Goal: Task Accomplishment & Management: Complete application form

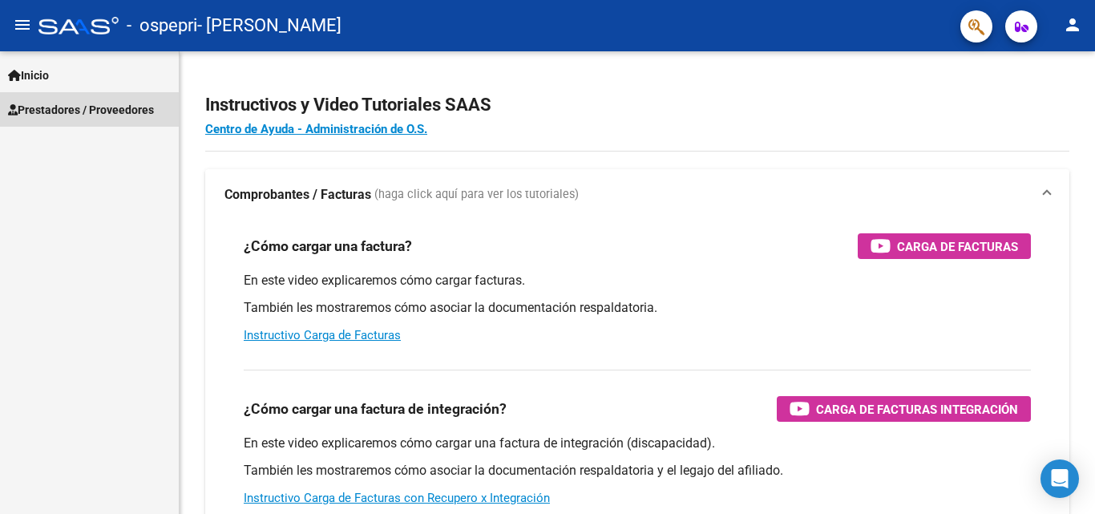
click at [45, 103] on span "Prestadores / Proveedores" at bounding box center [81, 110] width 146 height 18
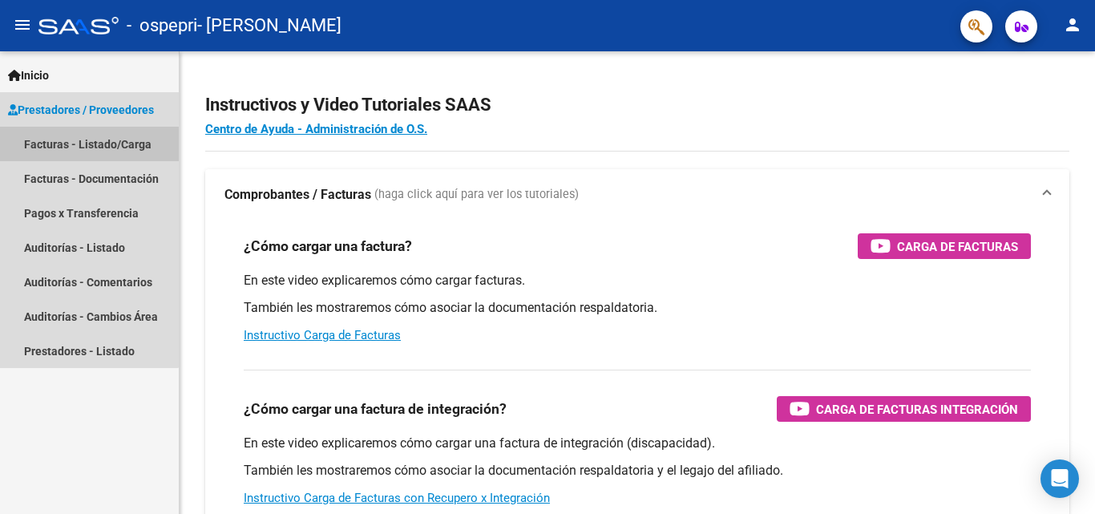
click at [67, 139] on link "Facturas - Listado/Carga" at bounding box center [89, 144] width 179 height 34
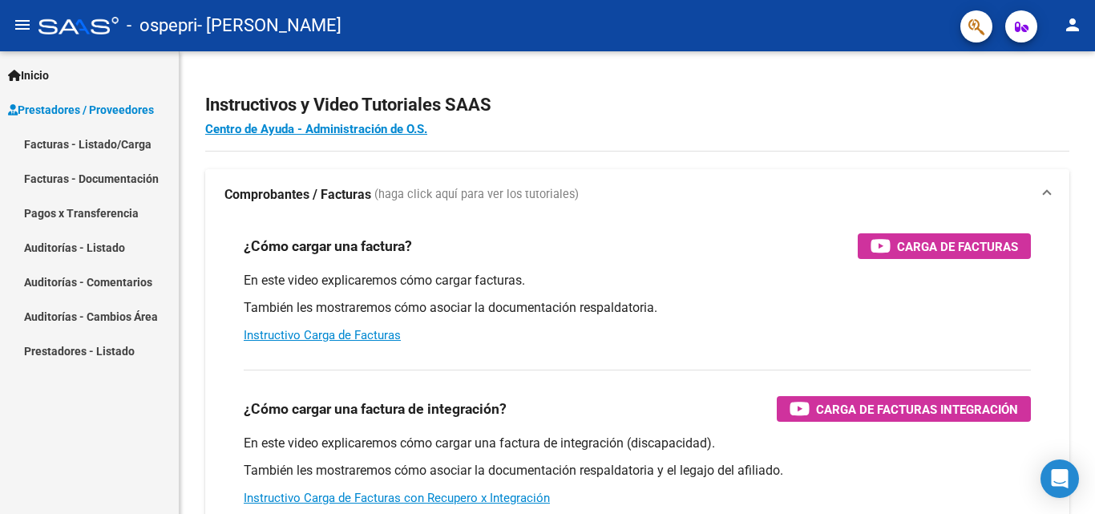
click at [67, 139] on link "Facturas - Listado/Carga" at bounding box center [89, 144] width 179 height 34
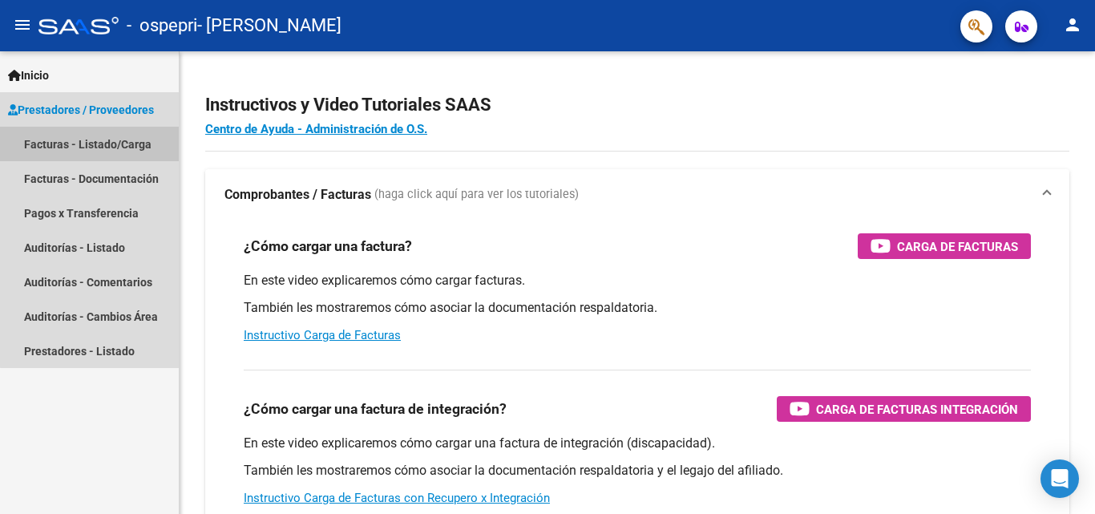
click at [126, 150] on link "Facturas - Listado/Carga" at bounding box center [89, 144] width 179 height 34
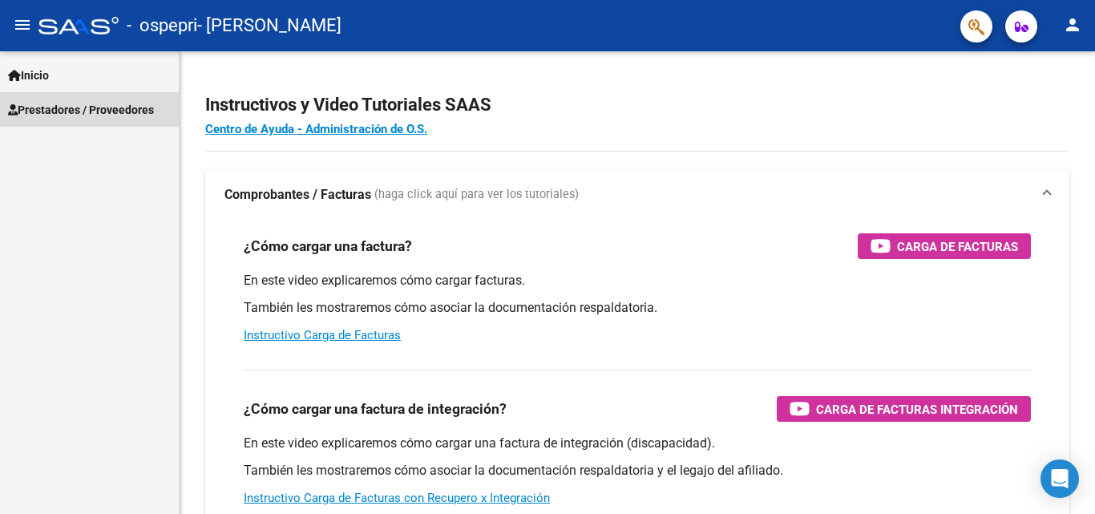
click at [43, 102] on span "Prestadores / Proveedores" at bounding box center [81, 110] width 146 height 18
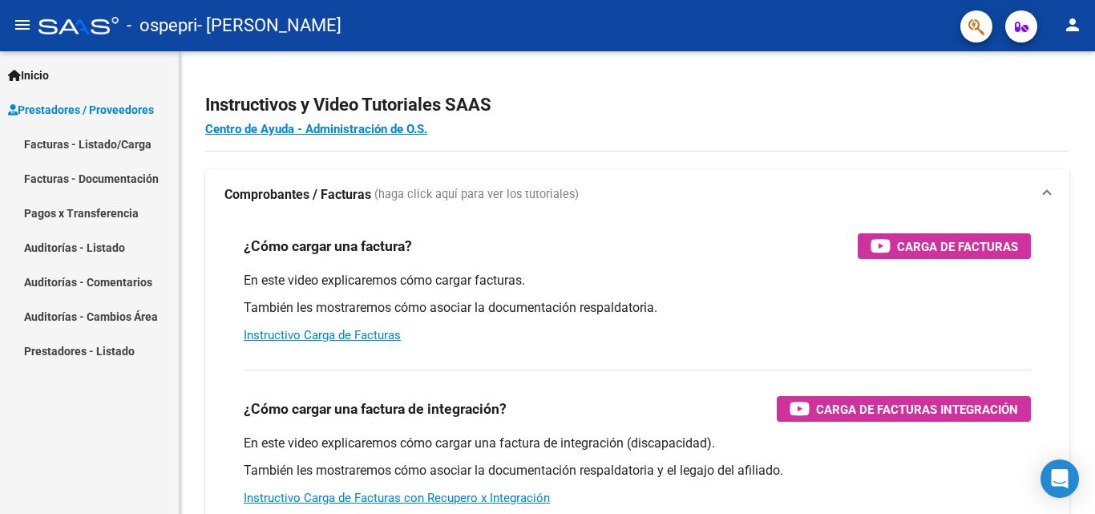
click at [78, 148] on link "Facturas - Listado/Carga" at bounding box center [89, 144] width 179 height 34
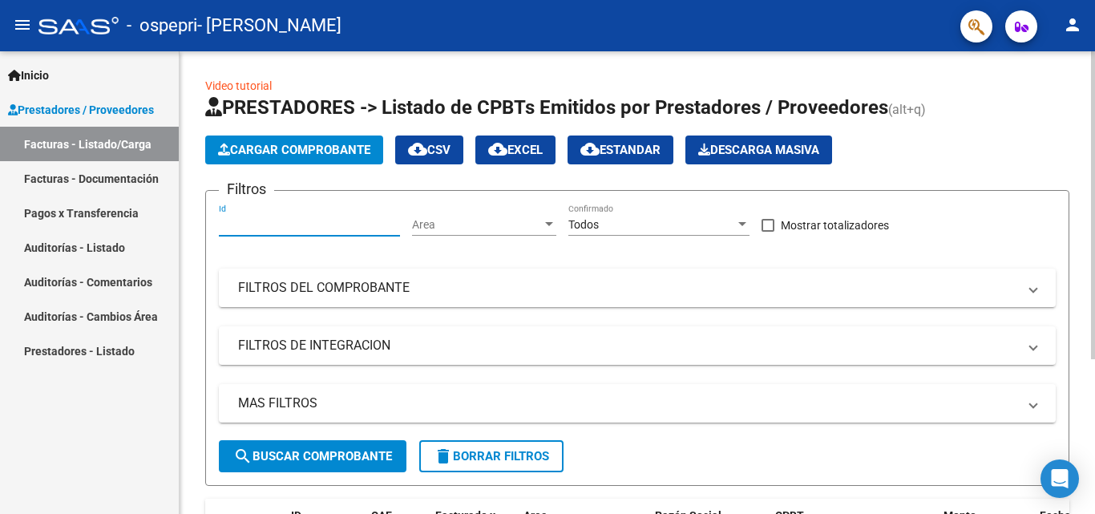
click at [318, 226] on input "Id" at bounding box center [309, 225] width 181 height 14
click at [430, 233] on div "Area Area" at bounding box center [484, 220] width 144 height 32
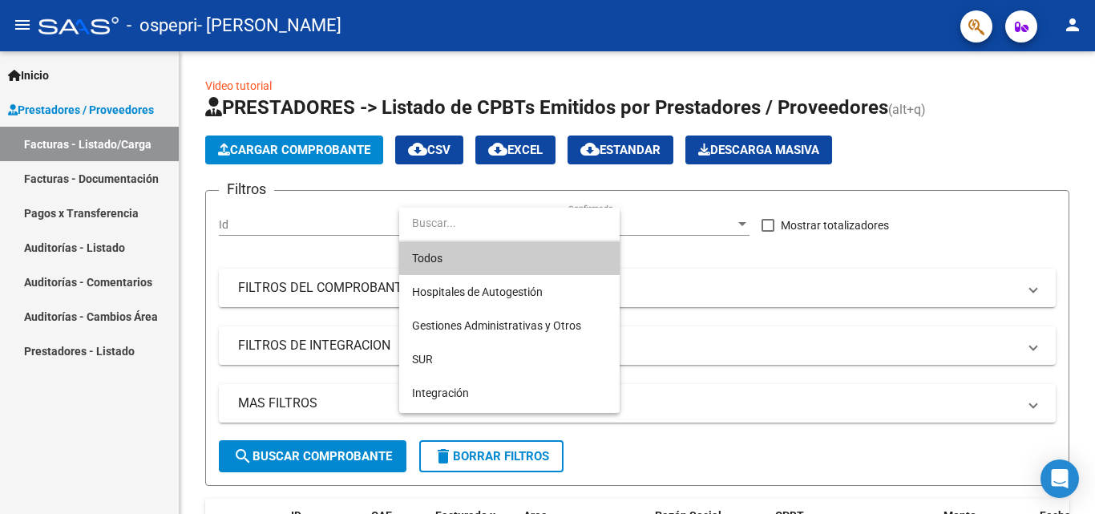
click at [305, 304] on div at bounding box center [547, 257] width 1095 height 514
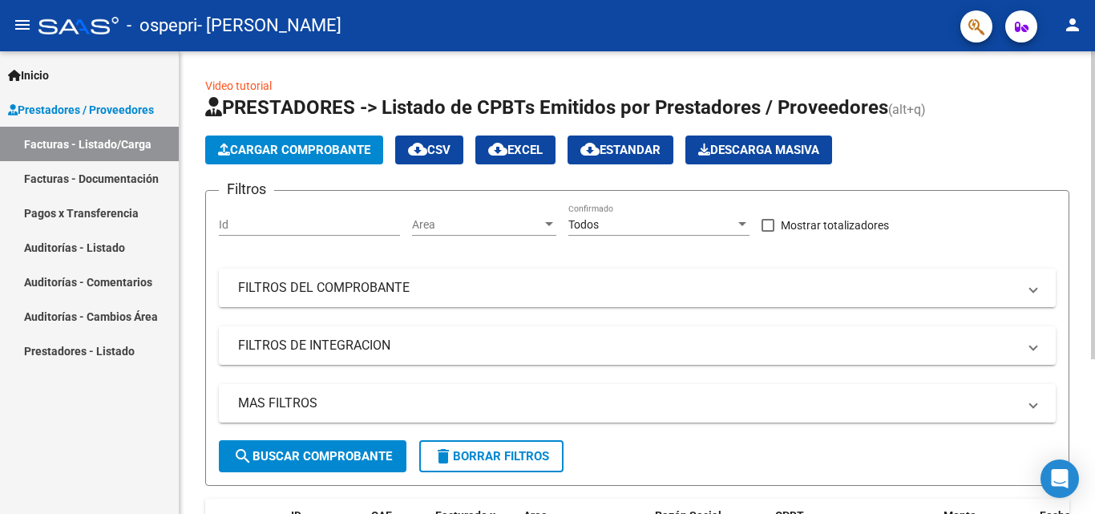
click at [402, 283] on mat-panel-title "FILTROS DEL COMPROBANTE" at bounding box center [627, 288] width 779 height 18
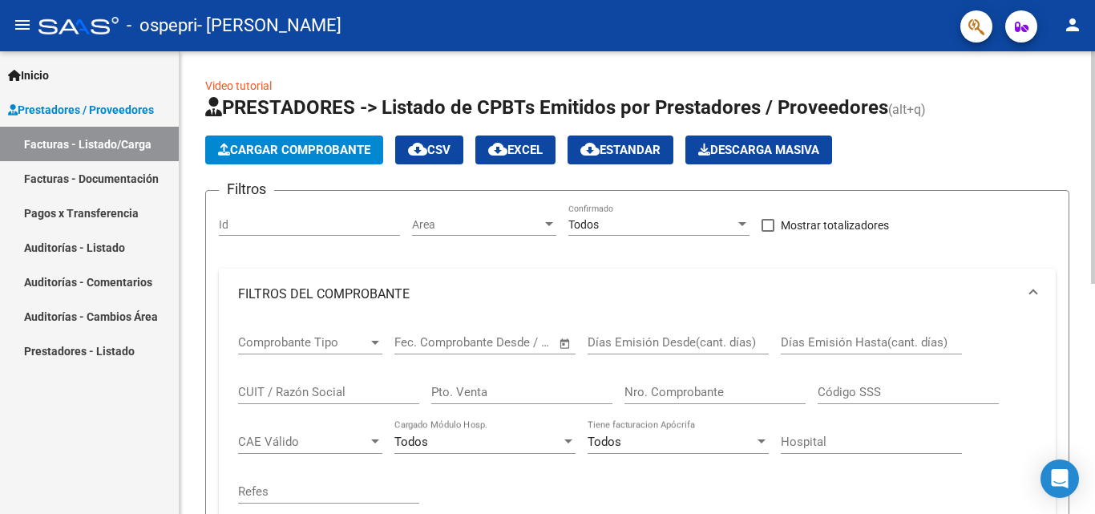
click at [402, 283] on mat-expansion-panel-header "FILTROS DEL COMPROBANTE" at bounding box center [637, 294] width 837 height 51
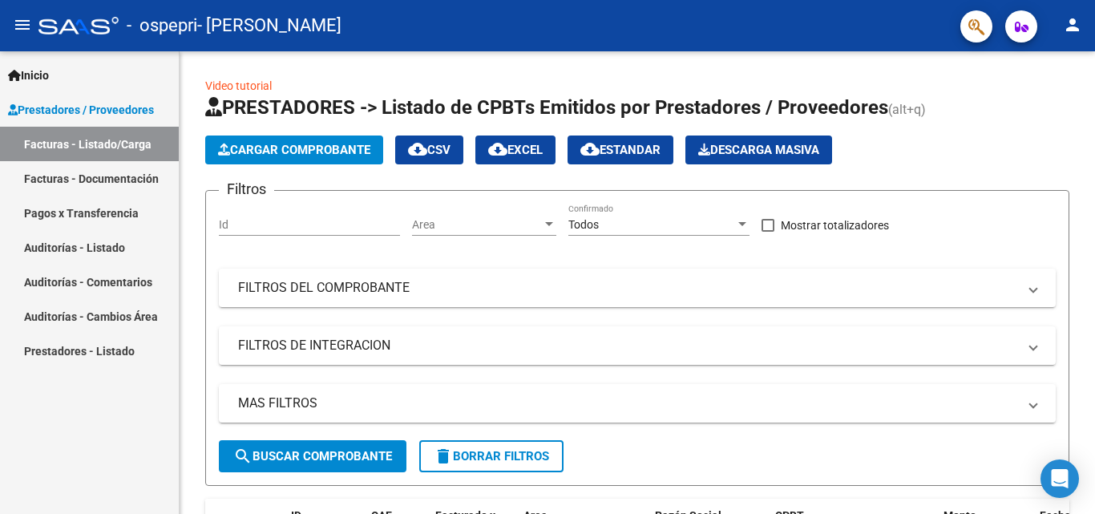
click at [127, 143] on link "Facturas - Listado/Carga" at bounding box center [89, 144] width 179 height 34
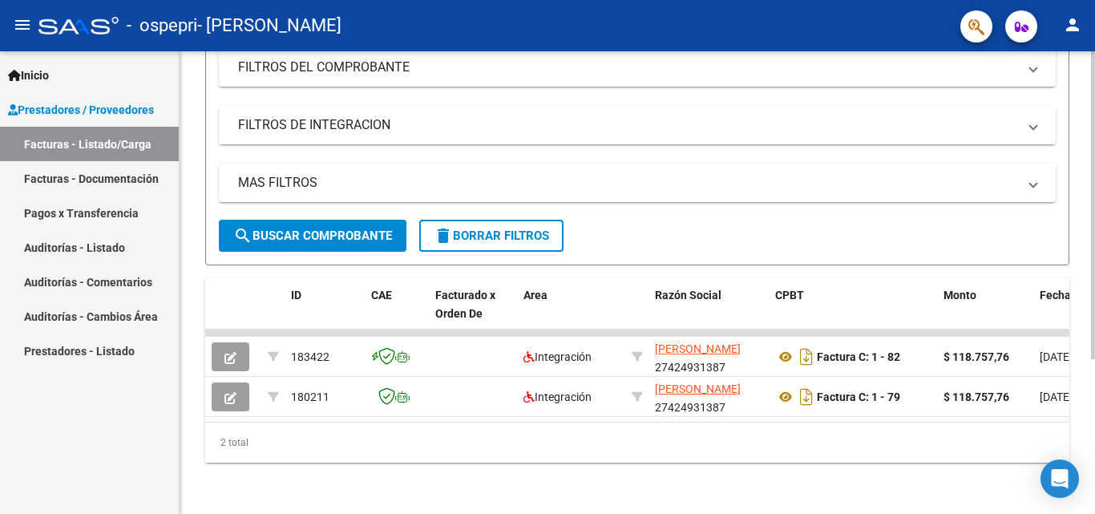
scroll to position [233, 0]
click at [342, 230] on span "search Buscar Comprobante" at bounding box center [312, 236] width 159 height 14
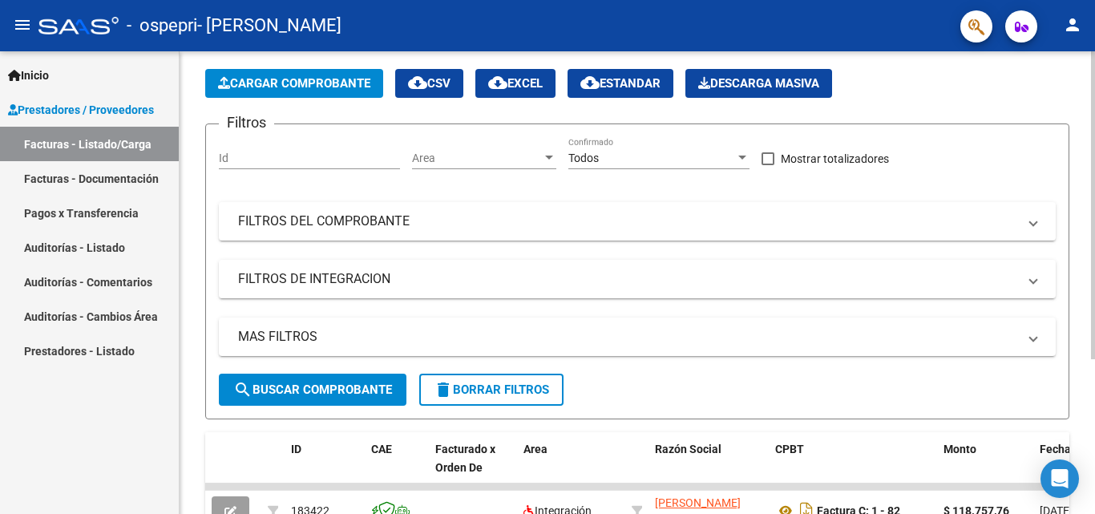
scroll to position [61, 0]
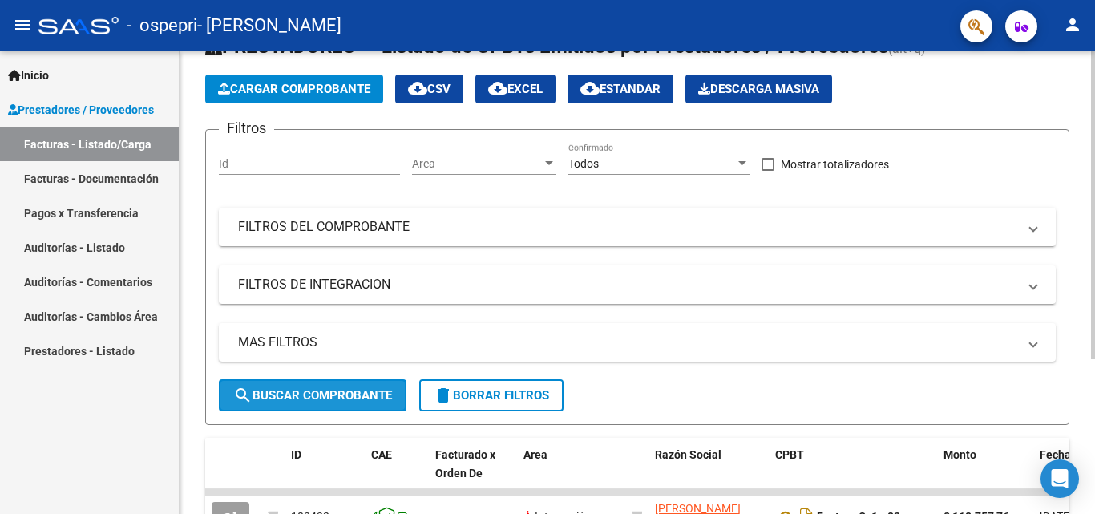
click at [343, 397] on span "search Buscar Comprobante" at bounding box center [312, 395] width 159 height 14
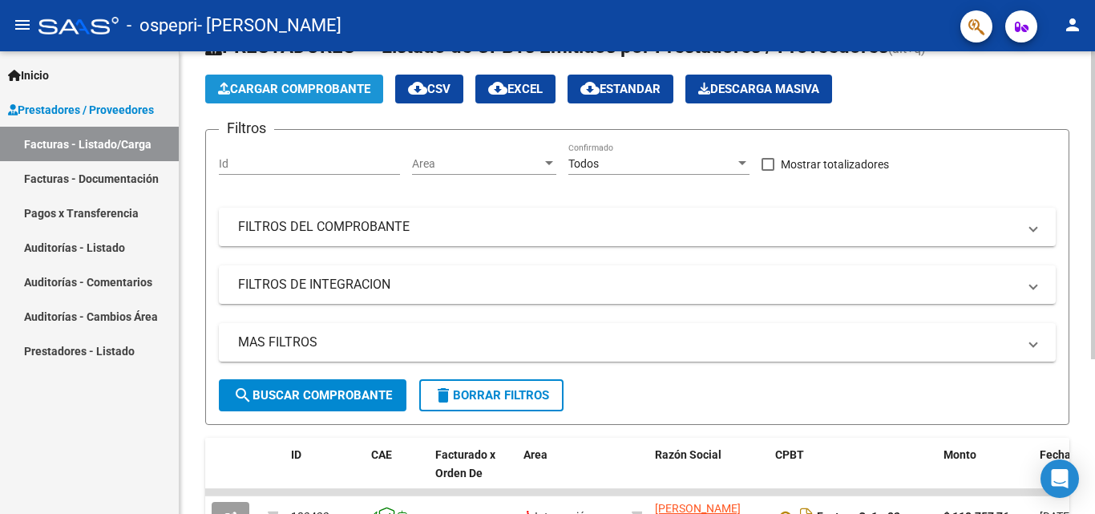
click at [310, 92] on span "Cargar Comprobante" at bounding box center [294, 89] width 152 height 14
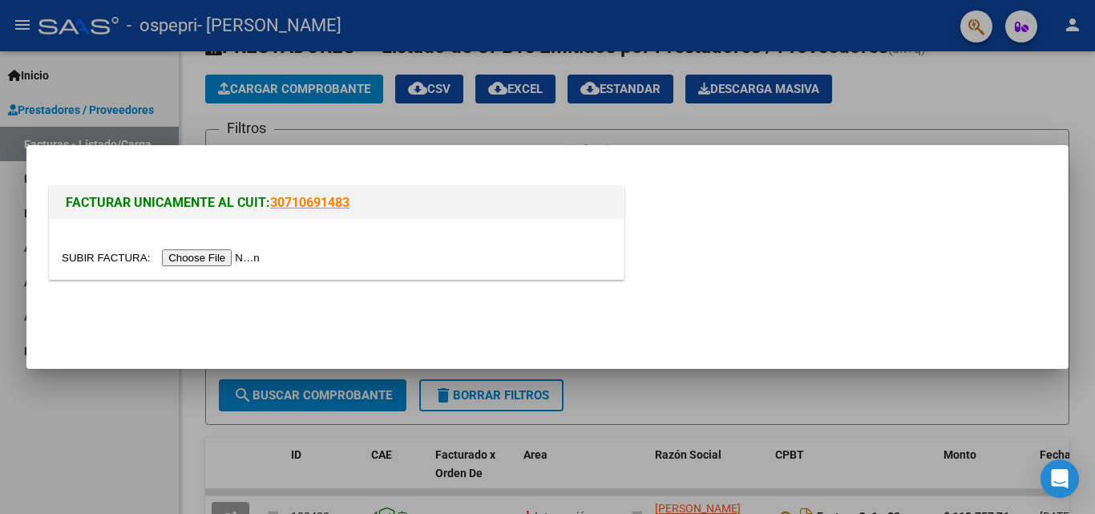
click at [194, 257] on input "file" at bounding box center [163, 257] width 203 height 17
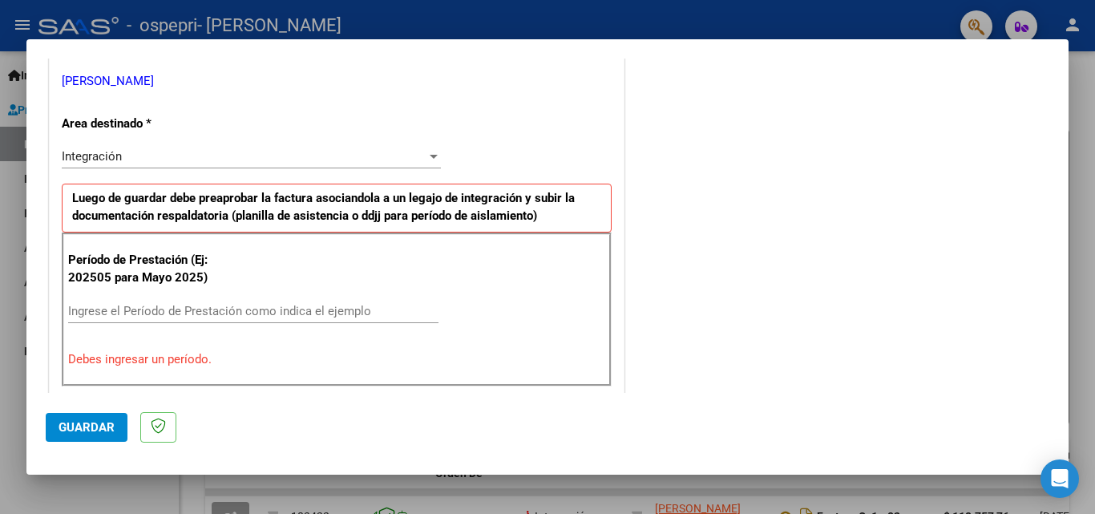
scroll to position [329, 0]
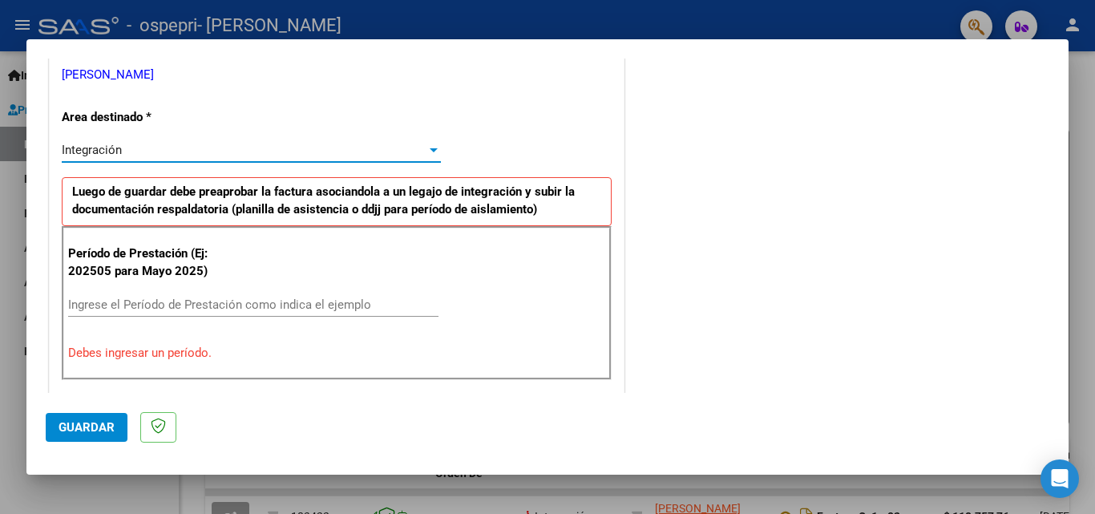
click at [336, 148] on div "Integración" at bounding box center [244, 150] width 365 height 14
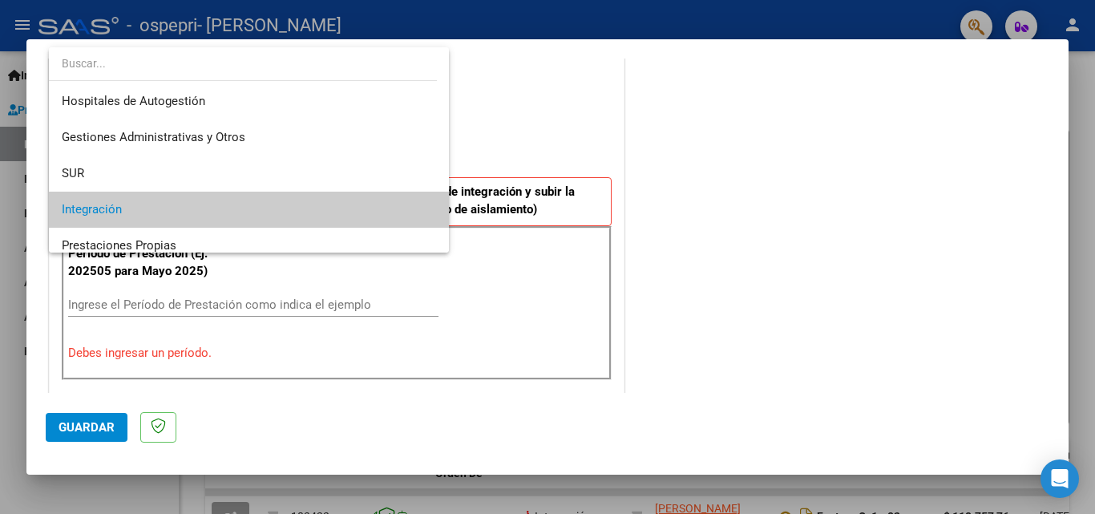
scroll to position [60, 0]
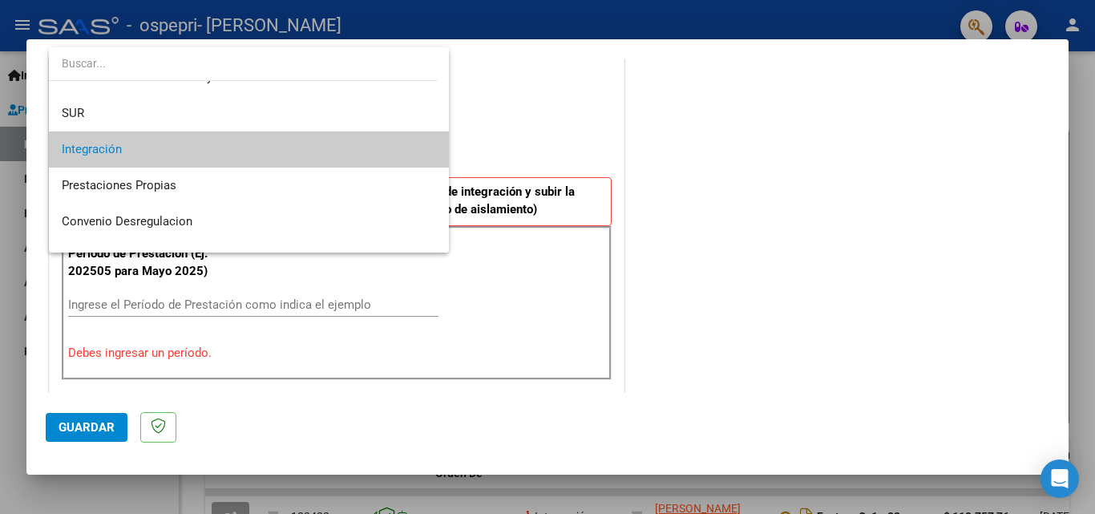
click at [632, 147] on div at bounding box center [547, 257] width 1095 height 514
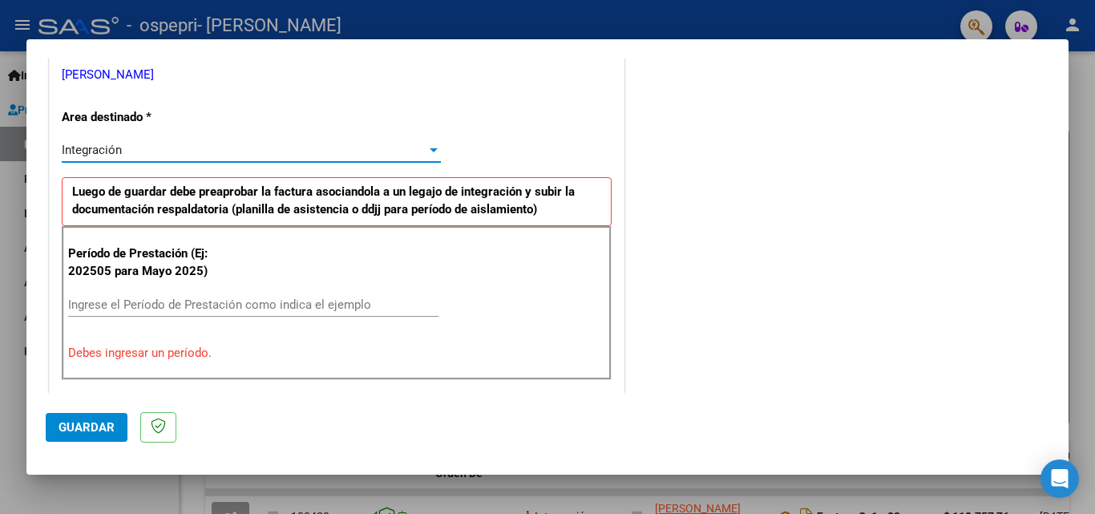
click at [327, 145] on div "Integración" at bounding box center [244, 150] width 365 height 14
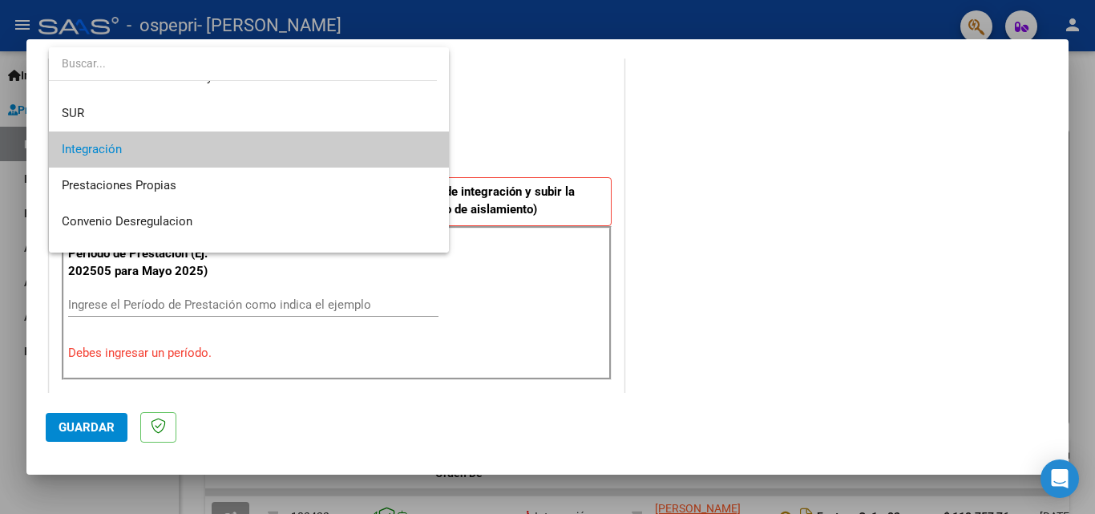
click at [556, 136] on div at bounding box center [547, 257] width 1095 height 514
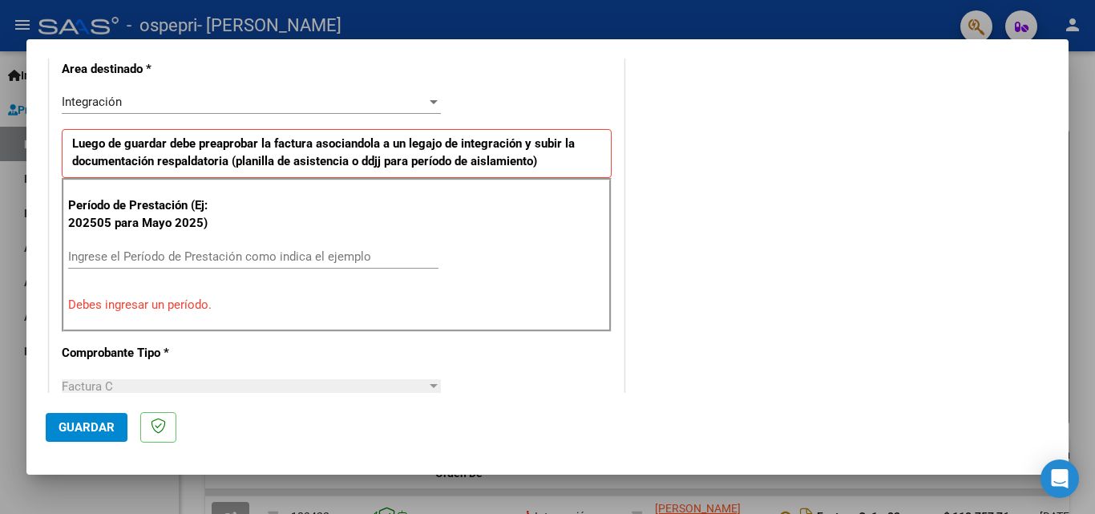
scroll to position [395, 0]
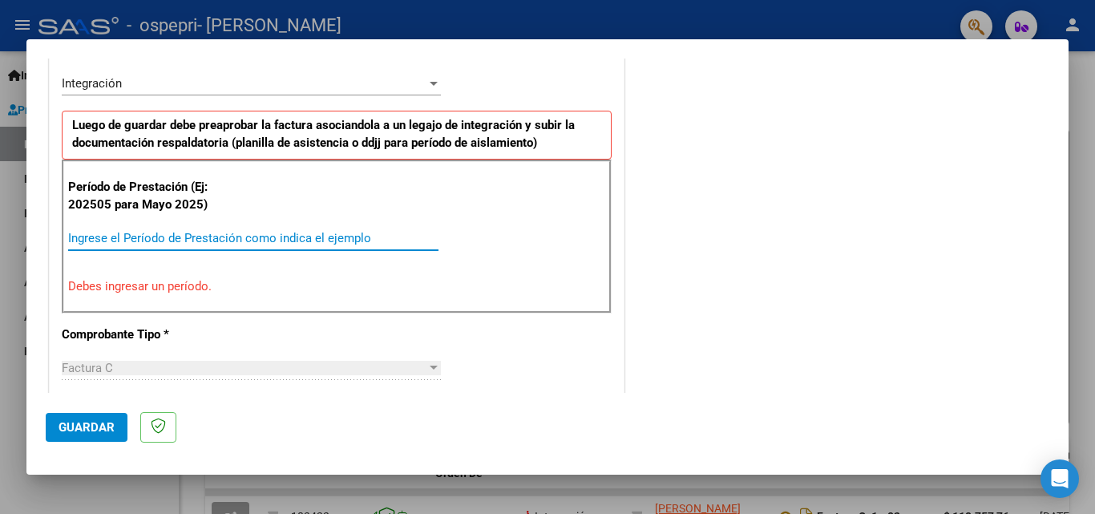
click at [233, 242] on input "Ingrese el Período de Prestación como indica el ejemplo" at bounding box center [253, 238] width 370 height 14
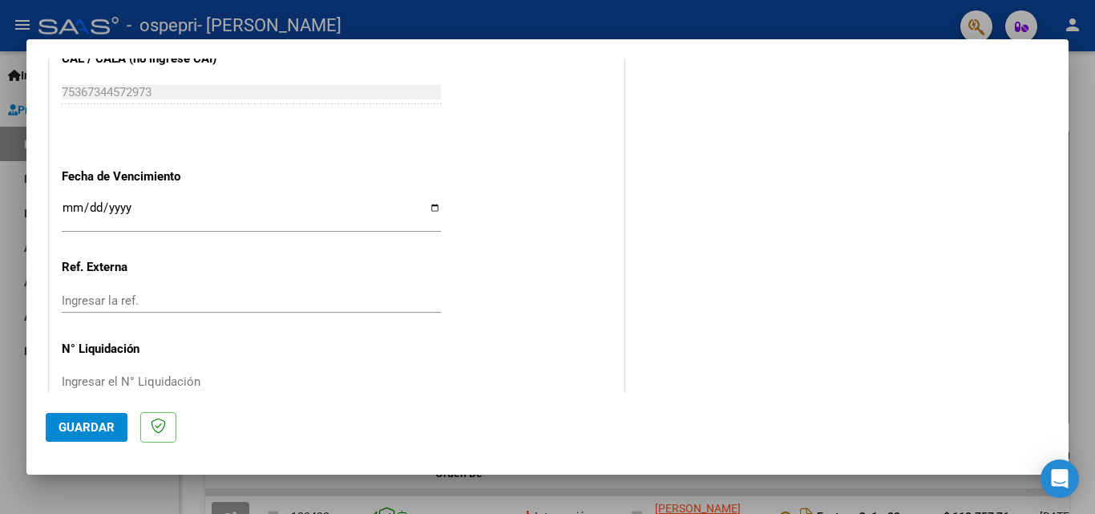
scroll to position [1046, 0]
type input "202508"
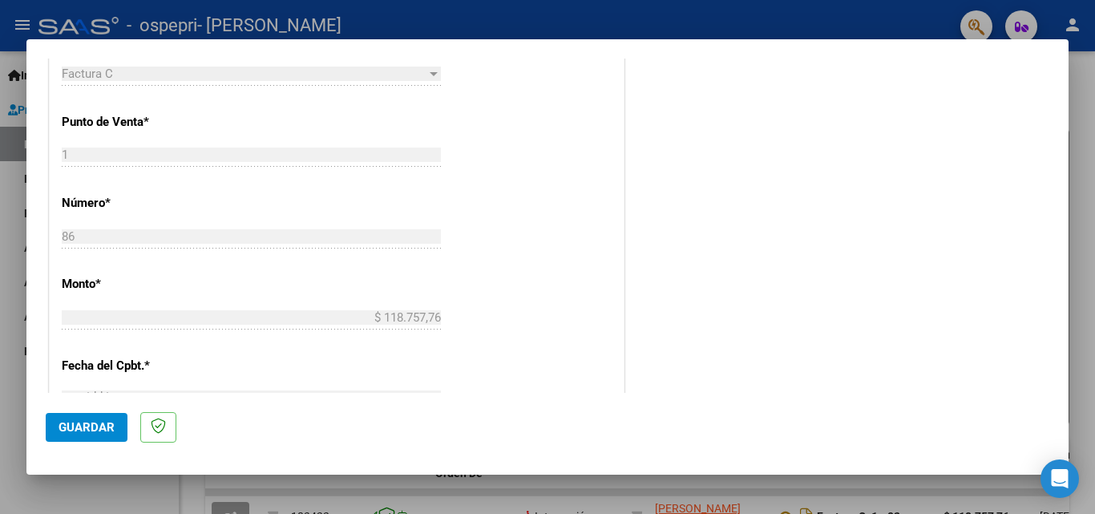
scroll to position [0, 0]
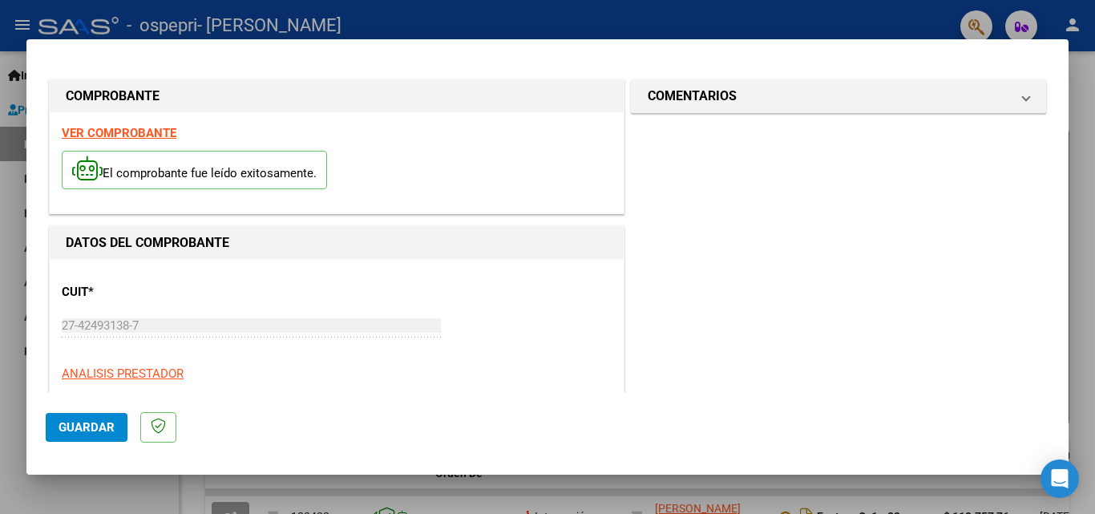
click at [207, 168] on p "El comprobante fue leído exitosamente." at bounding box center [194, 170] width 265 height 39
click at [147, 129] on strong "VER COMPROBANTE" at bounding box center [119, 133] width 115 height 14
click at [137, 133] on strong "VER COMPROBANTE" at bounding box center [119, 133] width 115 height 14
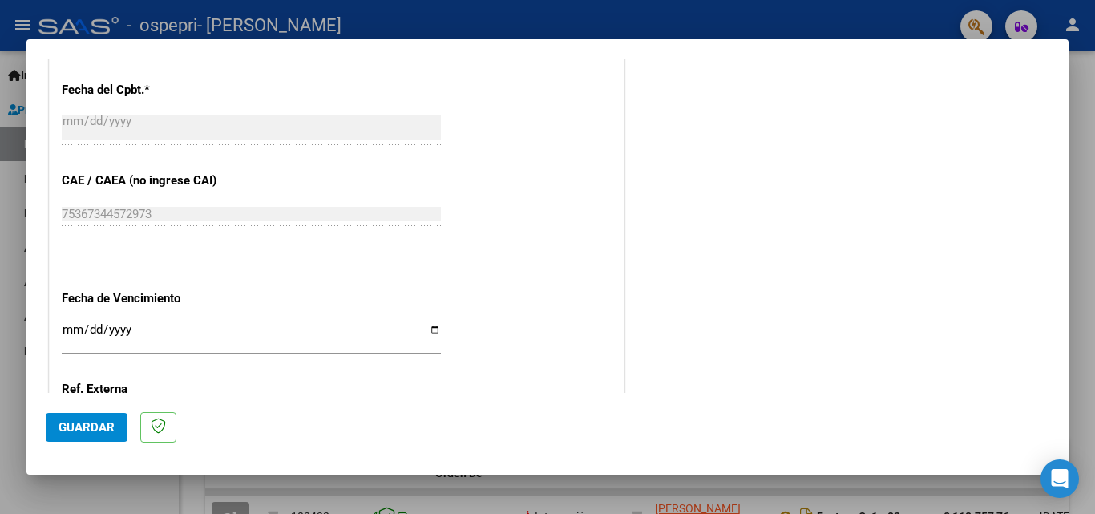
scroll to position [1077, 0]
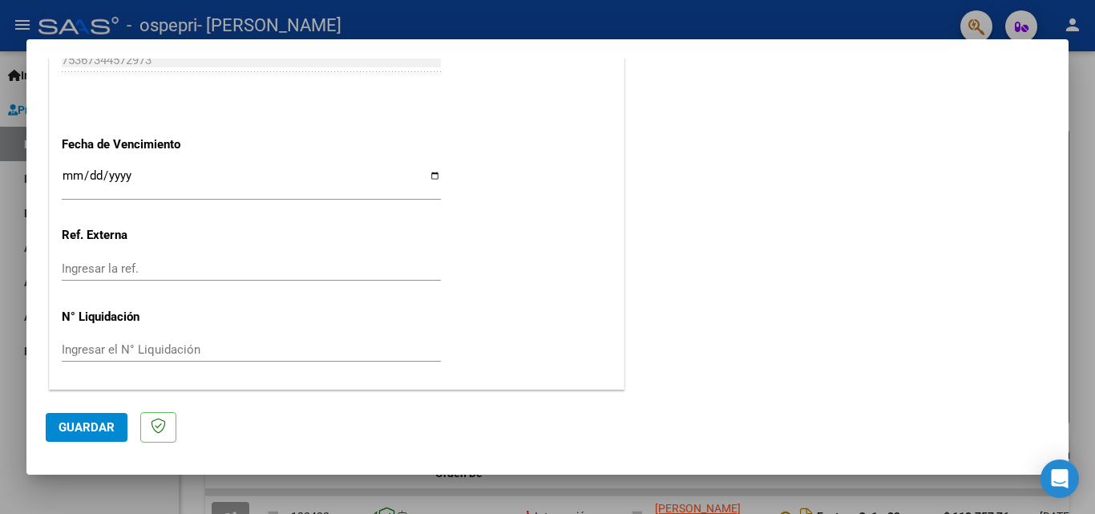
click at [424, 176] on input "Ingresar la fecha" at bounding box center [251, 182] width 379 height 26
type input "[DATE]"
click at [140, 267] on input "Ingresar la ref." at bounding box center [251, 268] width 379 height 14
click at [142, 358] on div "Ingresar el N° Liquidación" at bounding box center [251, 350] width 379 height 24
click at [260, 351] on input "Ingresar el N° Liquidación" at bounding box center [251, 349] width 379 height 14
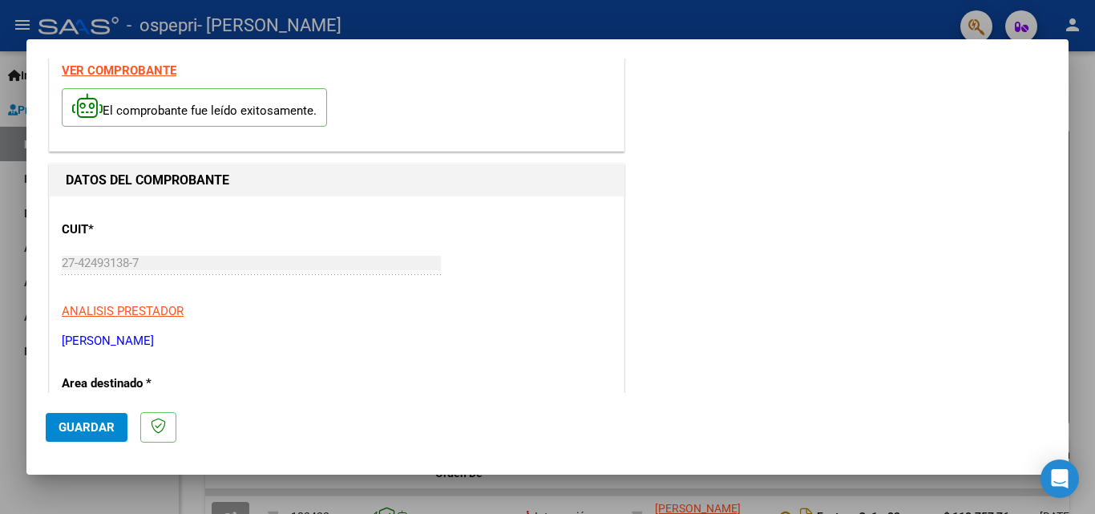
scroll to position [0, 0]
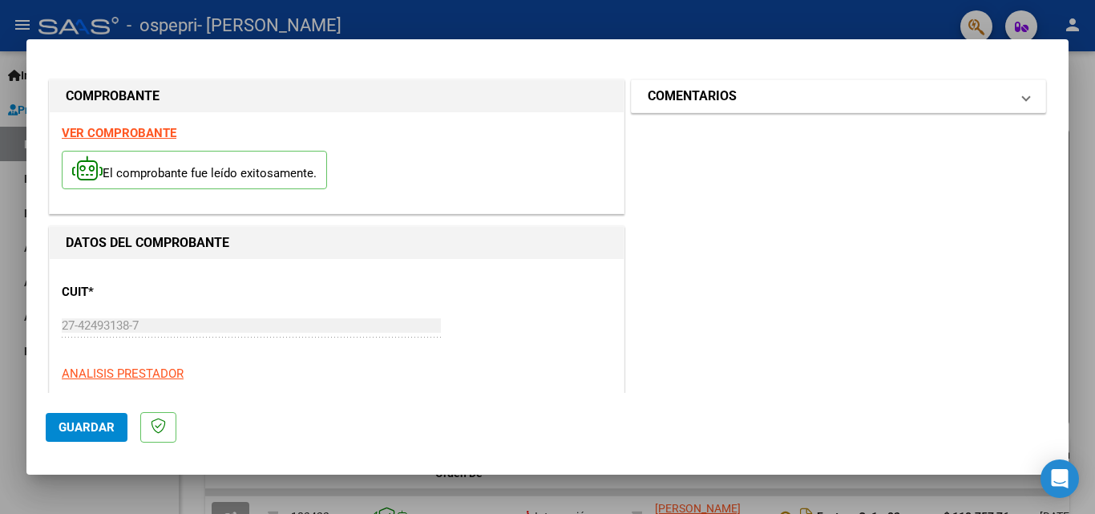
click at [720, 90] on h1 "COMENTARIOS" at bounding box center [692, 96] width 89 height 19
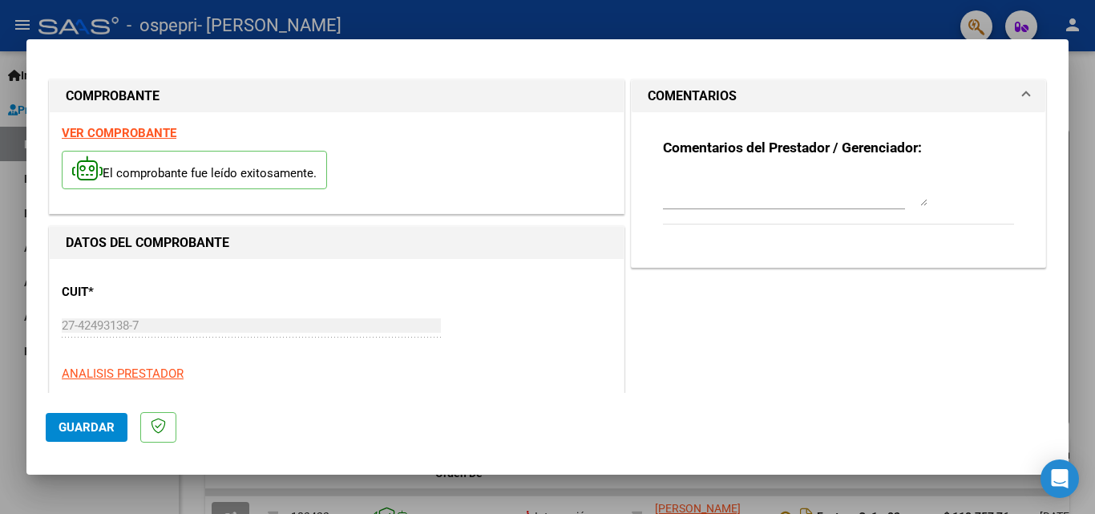
click at [927, 82] on mat-expansion-panel-header "COMENTARIOS" at bounding box center [839, 96] width 414 height 32
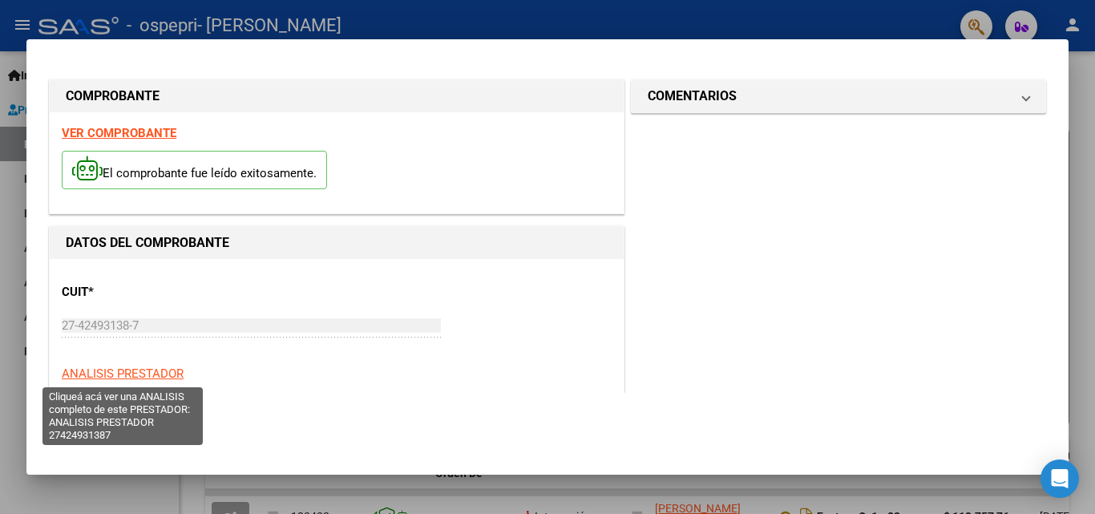
click at [128, 378] on span "ANALISIS PRESTADOR" at bounding box center [123, 373] width 122 height 14
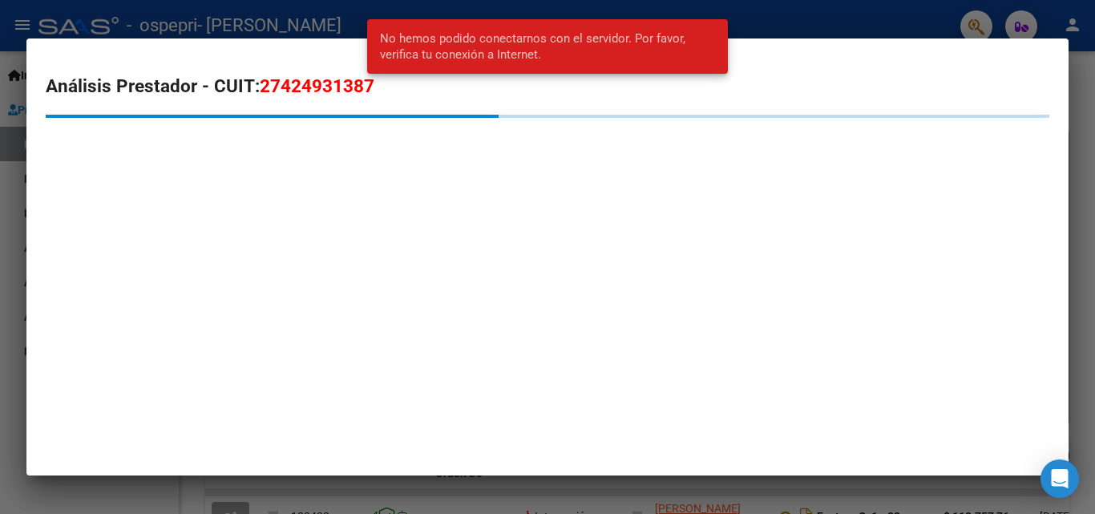
click at [915, 22] on div at bounding box center [547, 257] width 1095 height 514
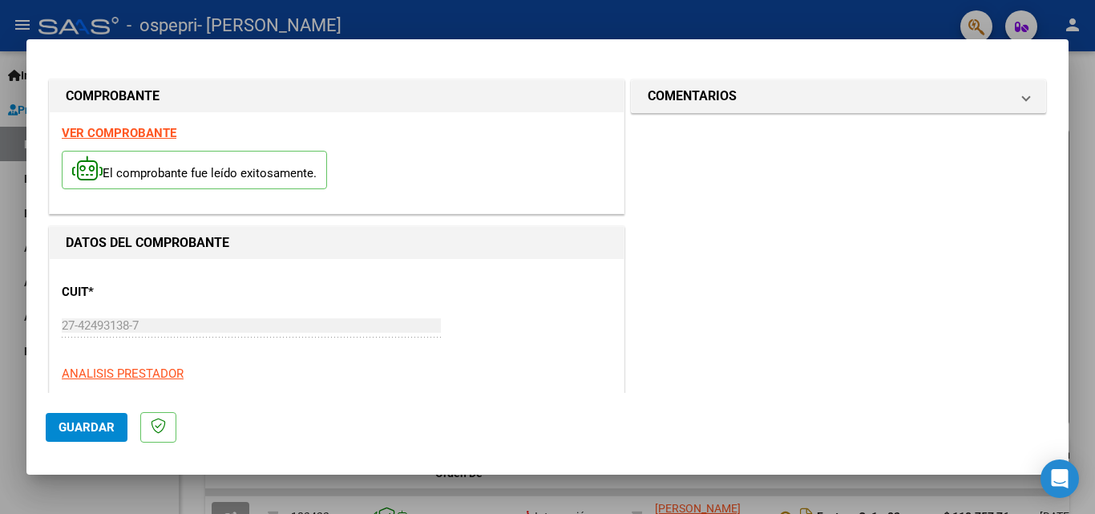
click at [798, 18] on div at bounding box center [547, 257] width 1095 height 514
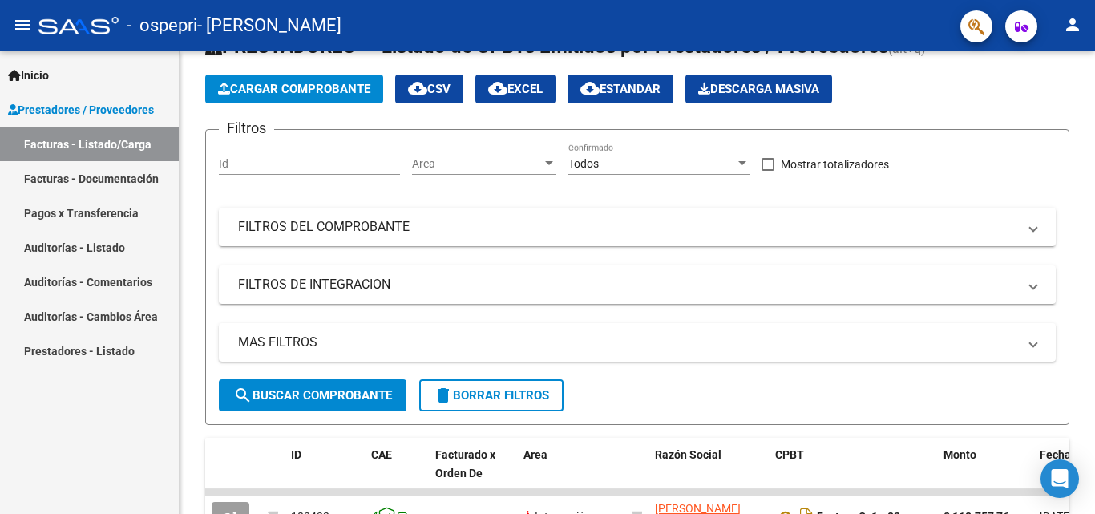
click at [798, 18] on div "- ospepri - [PERSON_NAME]" at bounding box center [492, 25] width 909 height 35
click at [409, 289] on mat-panel-title "FILTROS DE INTEGRACION" at bounding box center [627, 285] width 779 height 18
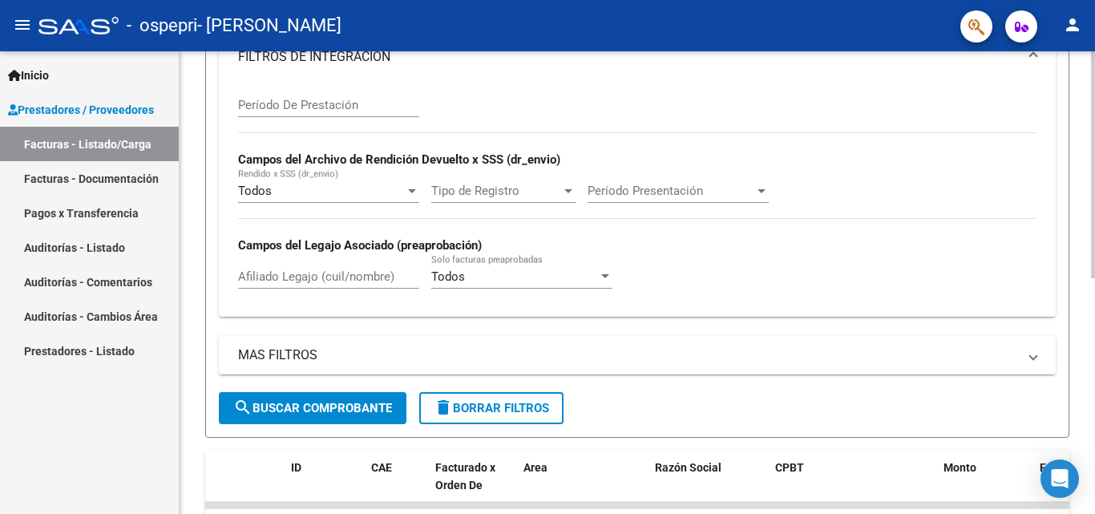
scroll to position [296, 0]
click at [372, 99] on input "Período De Prestación" at bounding box center [328, 104] width 181 height 14
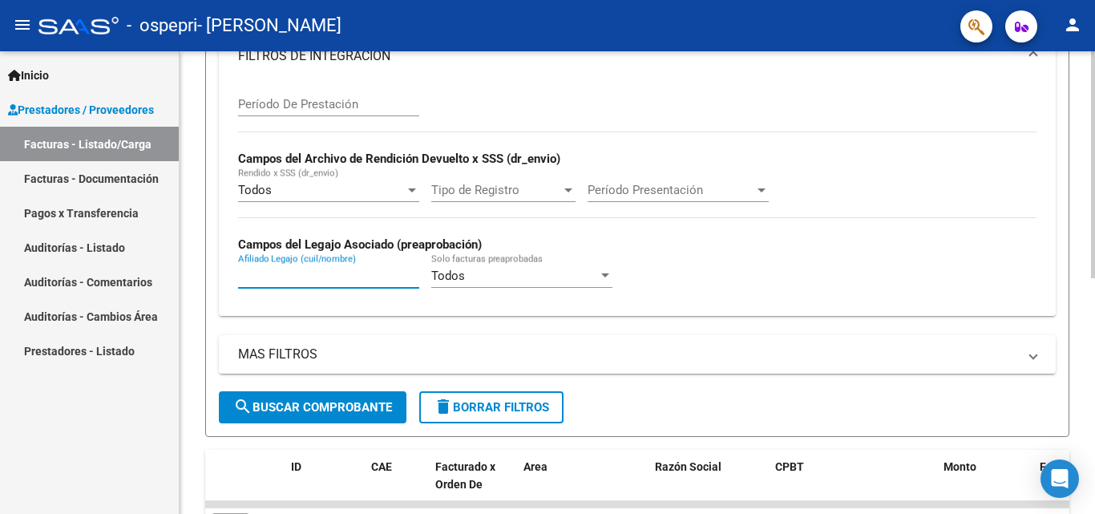
click at [387, 281] on input "Afiliado Legajo (cuil/nombre)" at bounding box center [328, 276] width 181 height 14
click at [501, 284] on div "Todos Solo facturas preaprobadas" at bounding box center [521, 270] width 181 height 34
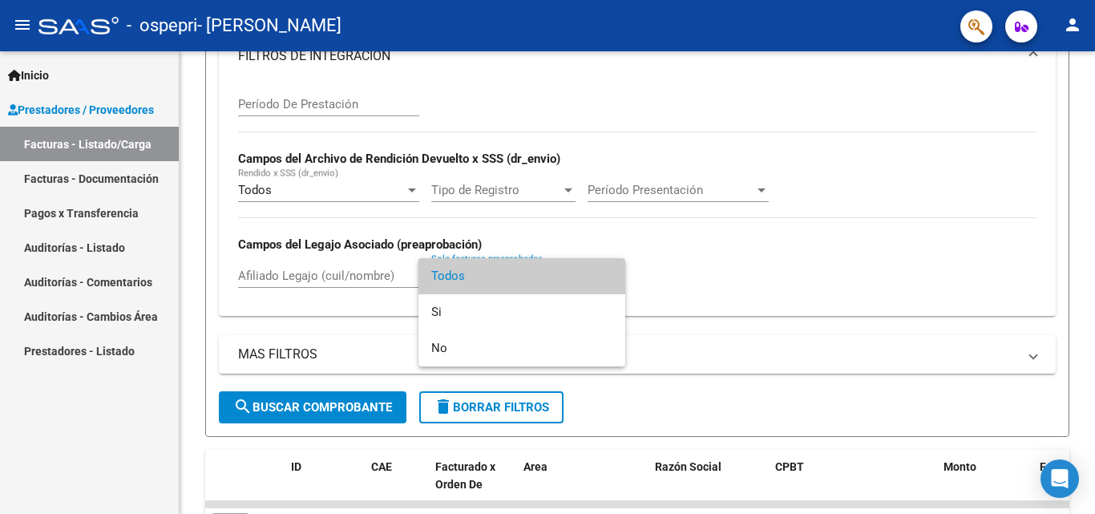
click at [740, 289] on div at bounding box center [547, 257] width 1095 height 514
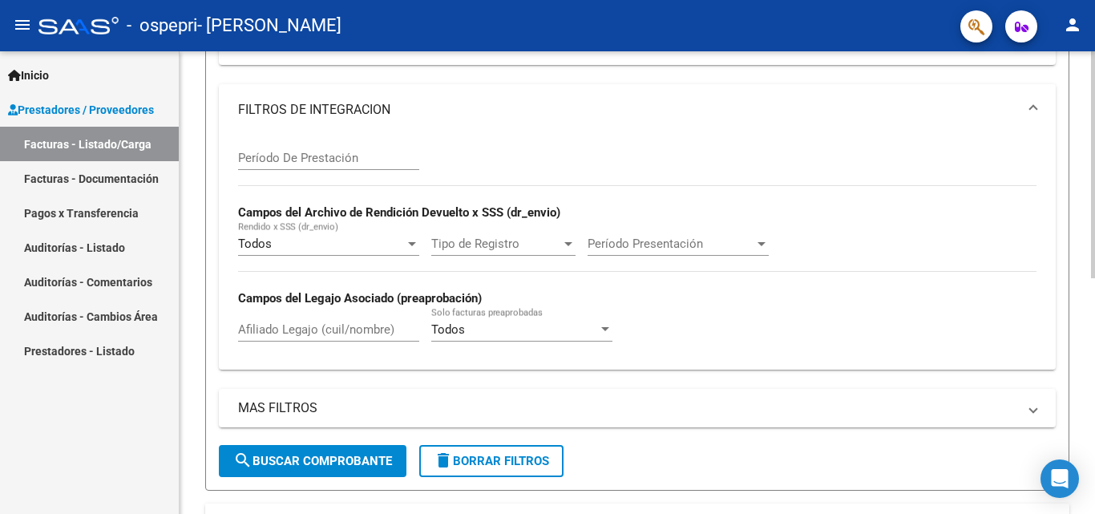
scroll to position [255, 0]
